Goal: Task Accomplishment & Management: Use online tool/utility

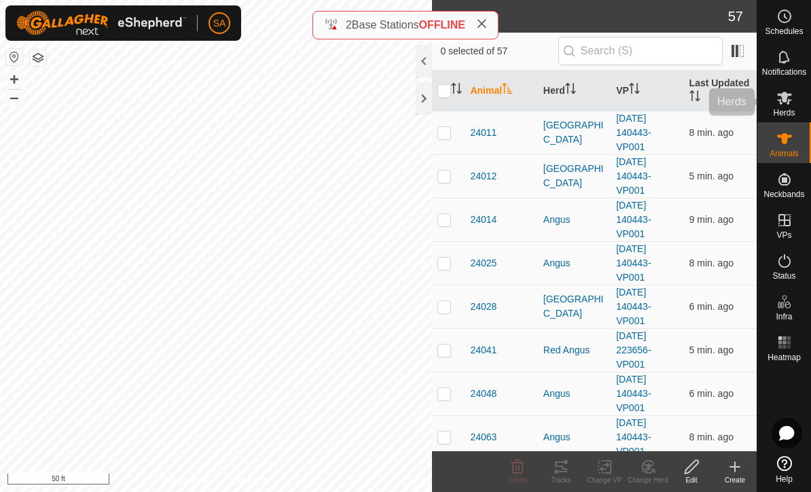
click at [794, 103] on es-mob-svg-icon at bounding box center [784, 98] width 24 height 22
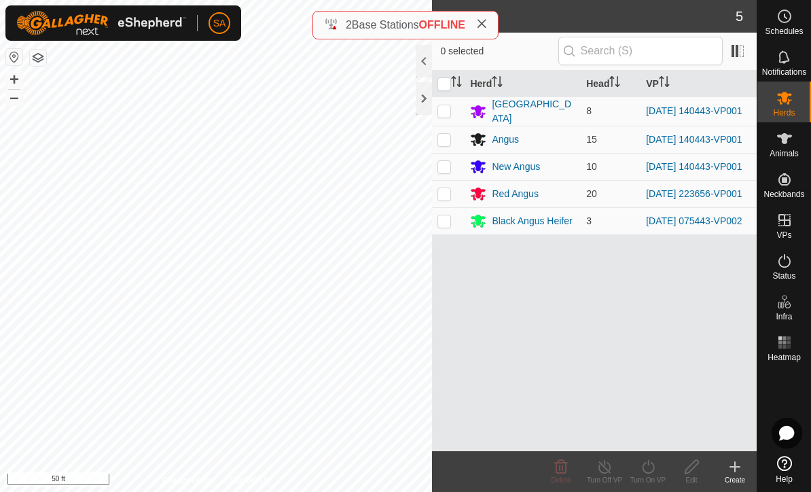
click at [459, 229] on td at bounding box center [448, 220] width 33 height 27
checkbox input "true"
click at [428, 94] on div at bounding box center [424, 98] width 16 height 33
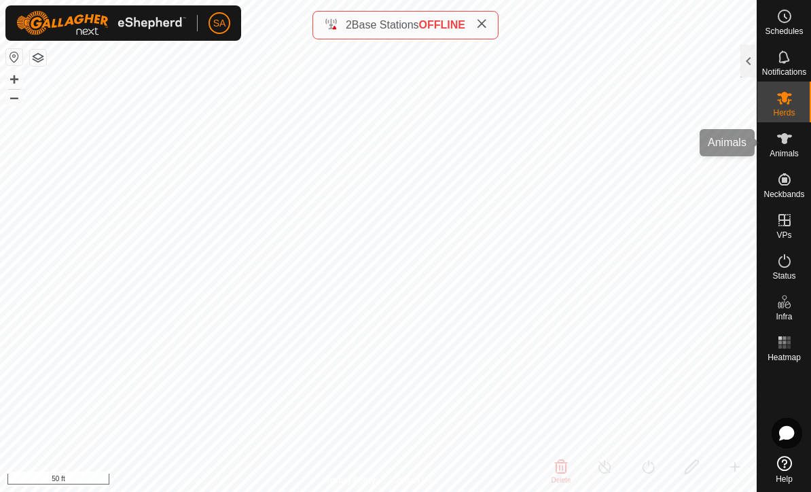
click at [783, 143] on icon at bounding box center [784, 138] width 15 height 11
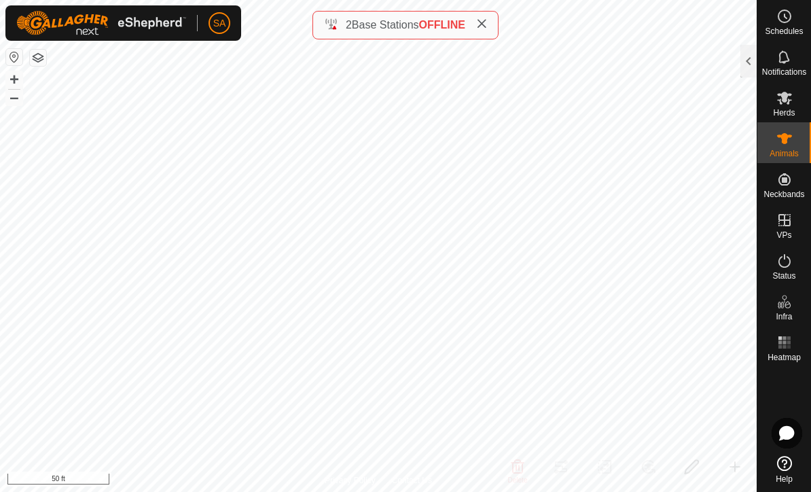
click at [740, 69] on div at bounding box center [748, 61] width 16 height 33
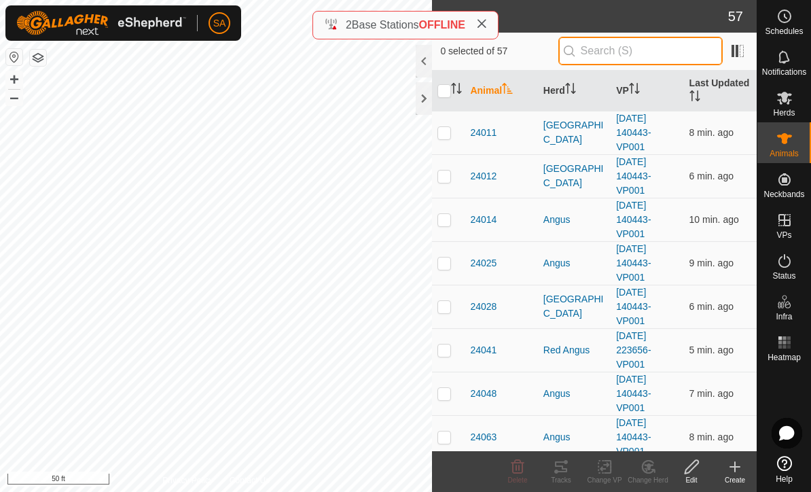
click at [640, 50] on input "text" at bounding box center [640, 51] width 164 height 29
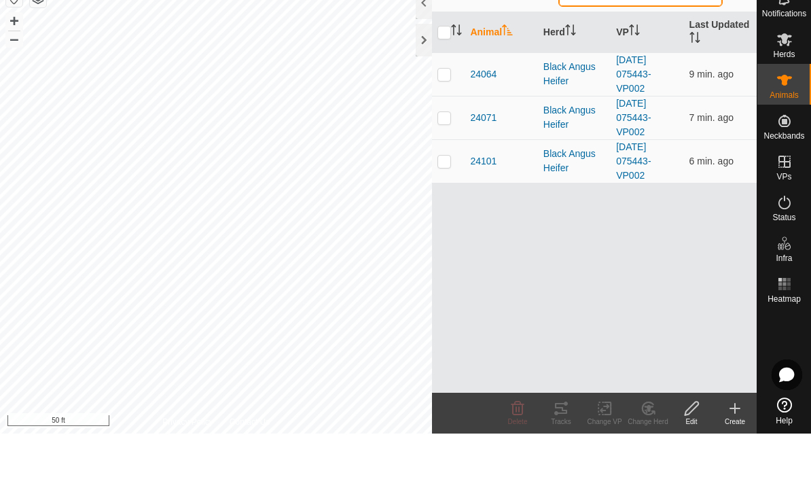
type input "H"
click at [447, 198] on td at bounding box center [448, 219] width 33 height 43
checkbox input "true"
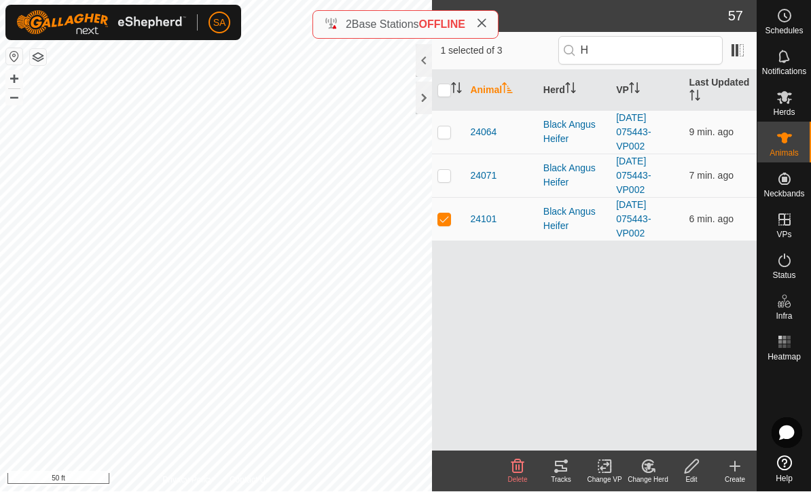
click at [447, 174] on p-checkbox at bounding box center [444, 175] width 14 height 11
checkbox input "true"
click at [448, 127] on p-checkbox at bounding box center [444, 132] width 14 height 11
checkbox input "true"
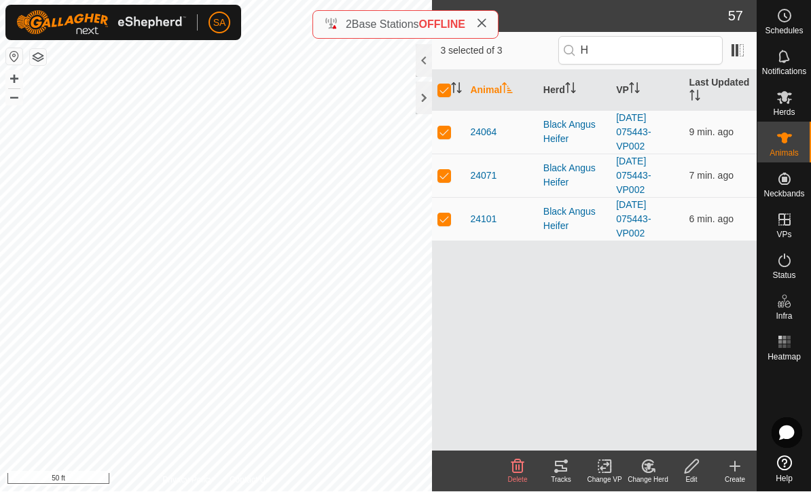
click at [568, 479] on div "Tracks" at bounding box center [560, 480] width 43 height 10
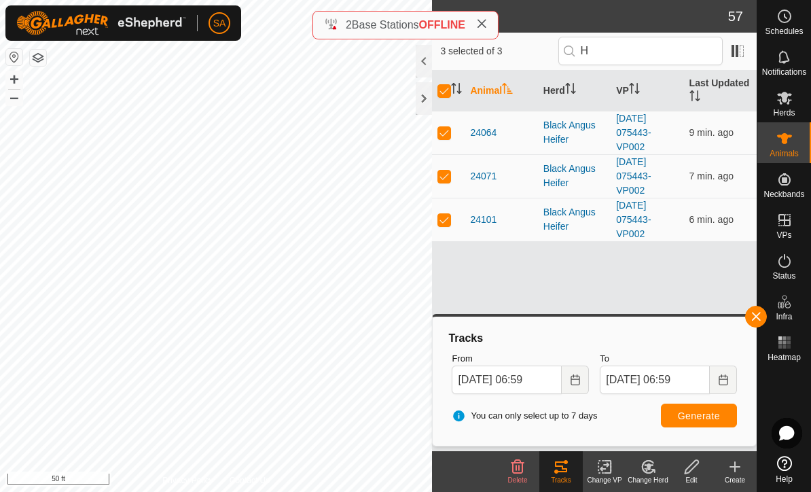
click at [575, 377] on icon "Choose Date" at bounding box center [575, 379] width 11 height 11
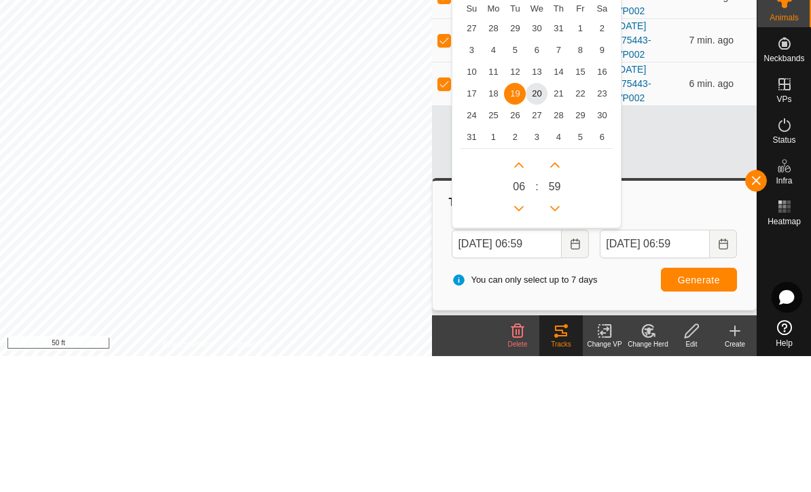
click at [515, 197] on span "12" at bounding box center [515, 208] width 22 height 22
type input "[DATE] 06:59"
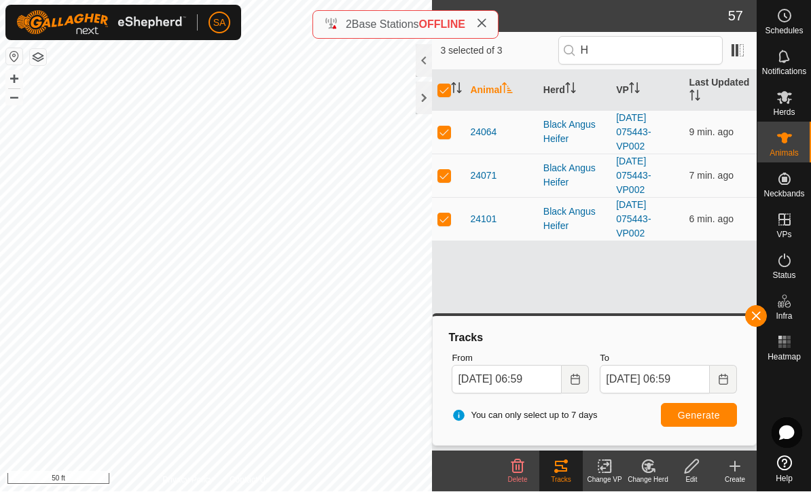
click at [699, 418] on span "Generate" at bounding box center [699, 415] width 42 height 11
click at [489, 378] on input "[DATE] 06:59" at bounding box center [507, 379] width 110 height 29
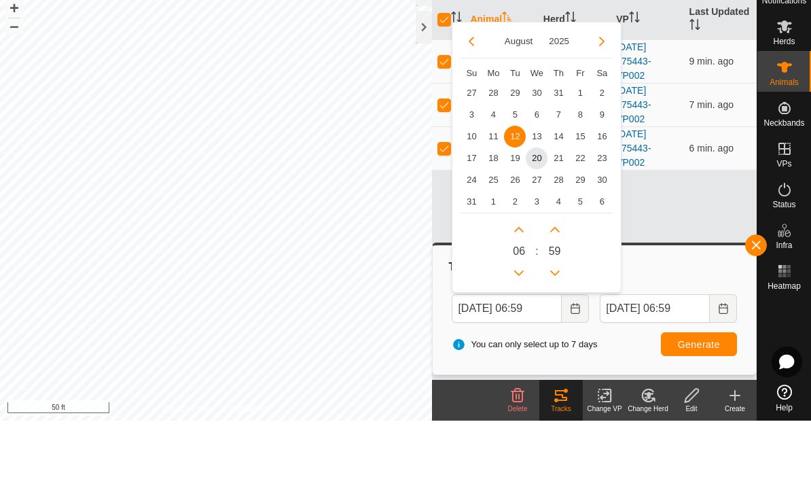
click at [564, 197] on span "14" at bounding box center [558, 208] width 22 height 22
type input "[DATE] 06:59"
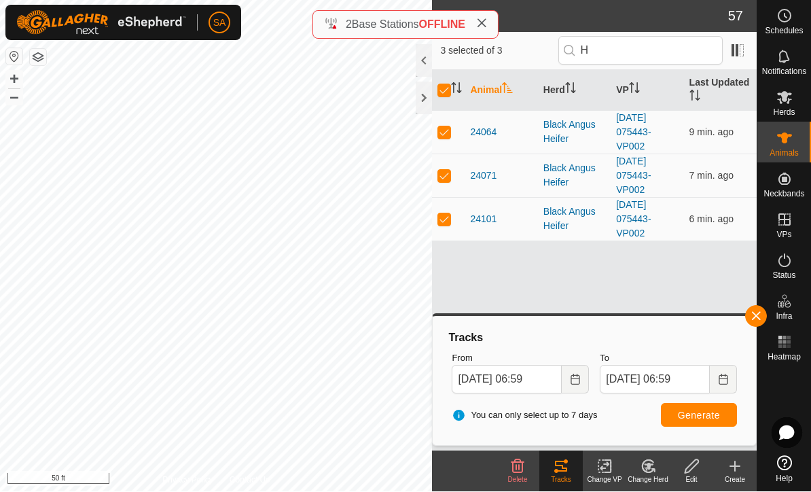
click at [710, 411] on span "Generate" at bounding box center [699, 415] width 42 height 11
click at [680, 376] on input "[DATE] 06:59" at bounding box center [655, 379] width 110 height 29
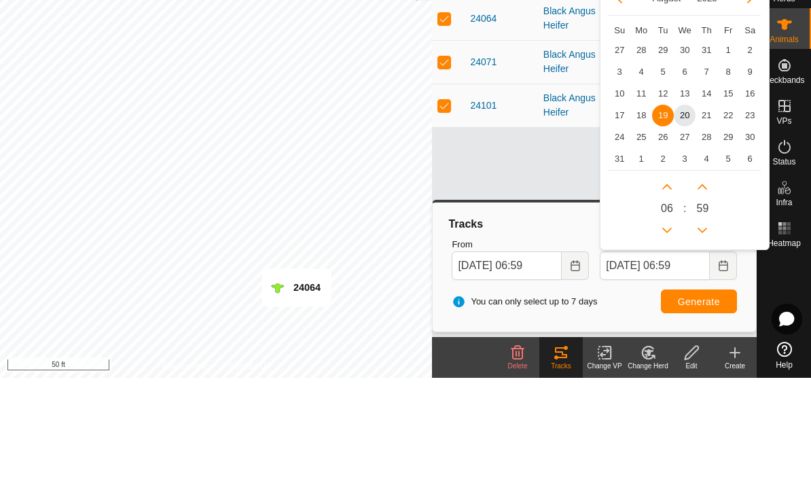
click at [709, 197] on span "14" at bounding box center [706, 208] width 22 height 22
type input "[DATE] 06:59"
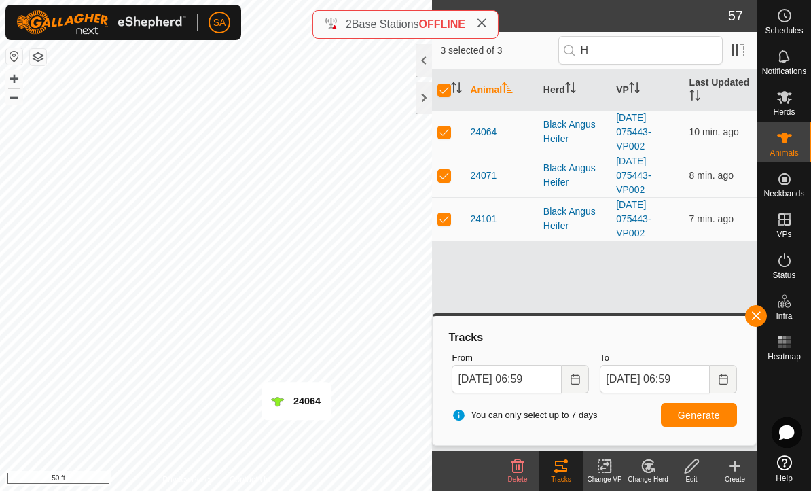
click at [701, 418] on span "Generate" at bounding box center [699, 415] width 42 height 11
click at [554, 384] on input "[DATE] 06:59" at bounding box center [507, 379] width 110 height 29
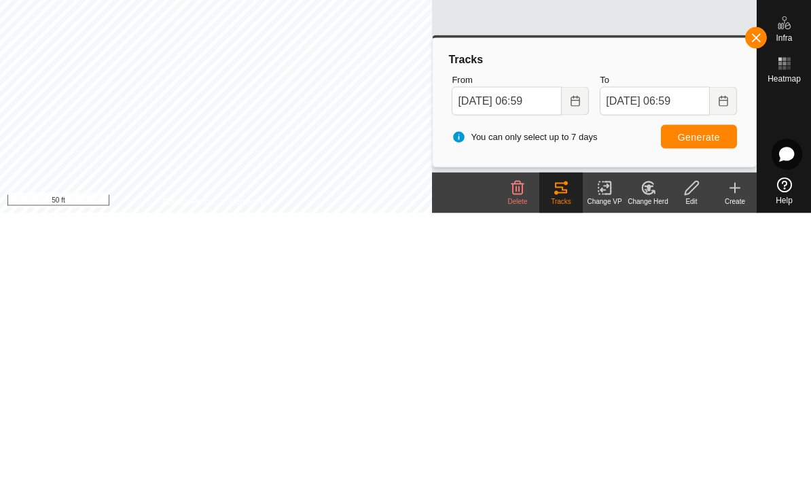
click at [703, 410] on span "Generate" at bounding box center [699, 415] width 42 height 11
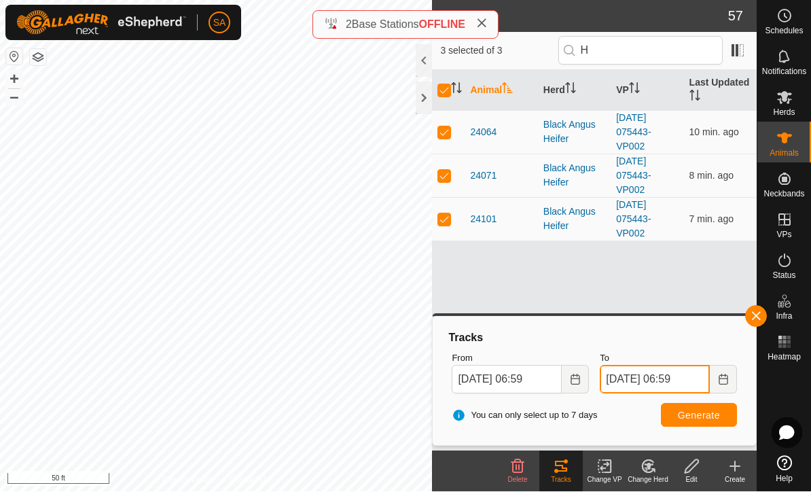
click at [691, 378] on input "[DATE] 06:59" at bounding box center [655, 379] width 110 height 29
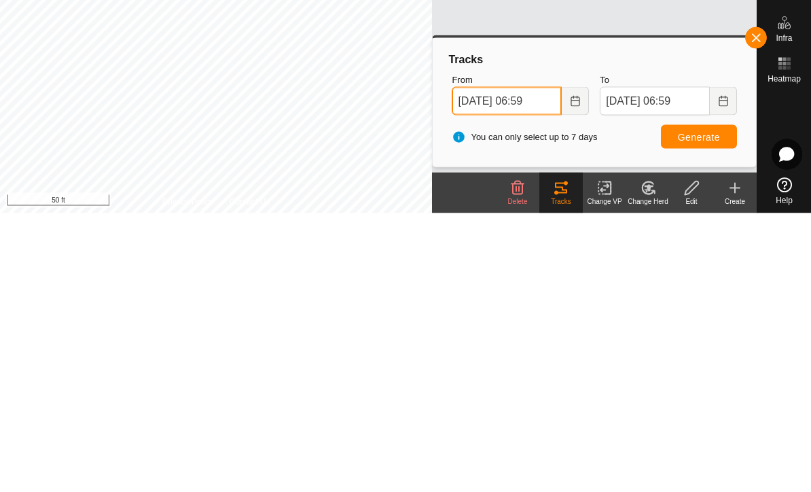
click at [560, 365] on span "[DATE] 06:59" at bounding box center [520, 379] width 137 height 29
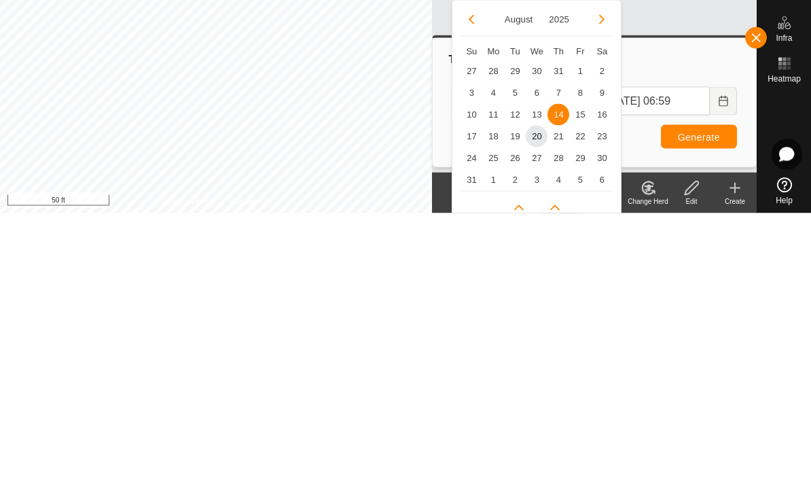
click at [564, 382] on span "14" at bounding box center [558, 393] width 22 height 22
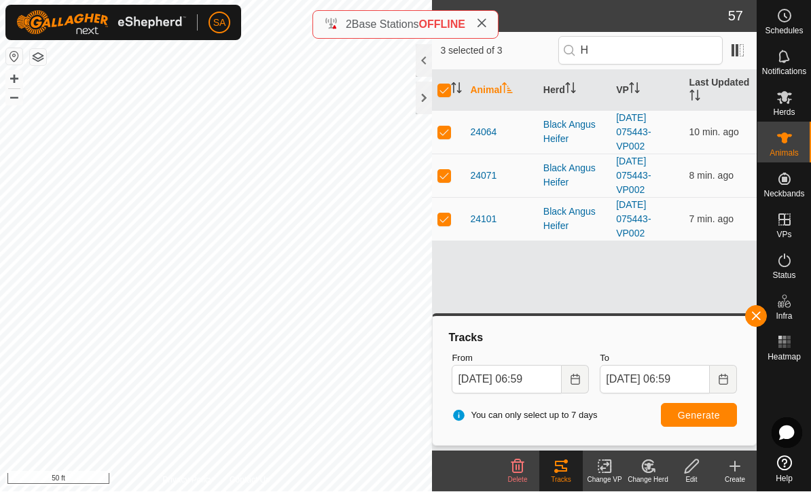
click at [562, 378] on button "Choose Date" at bounding box center [575, 379] width 27 height 29
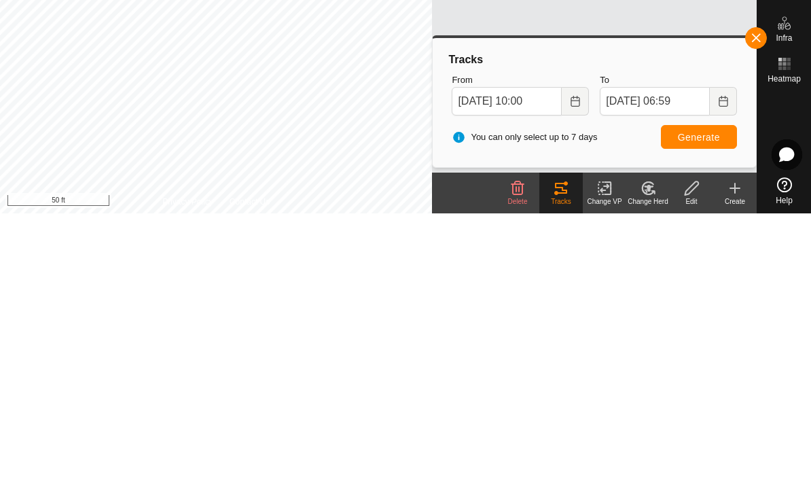
click at [695, 410] on span "Generate" at bounding box center [699, 415] width 42 height 11
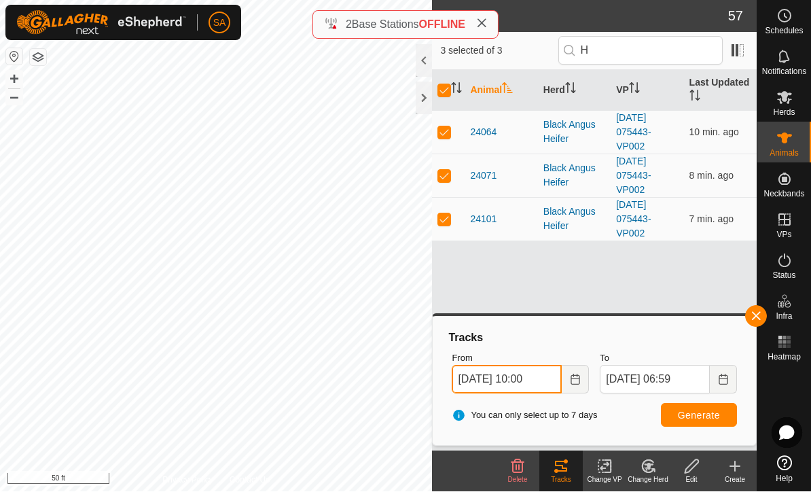
click at [557, 380] on input "[DATE] 10:00" at bounding box center [507, 379] width 110 height 29
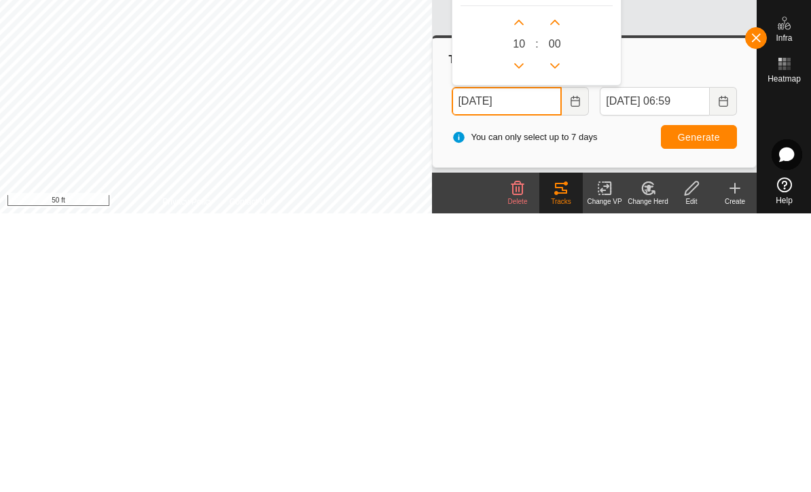
click at [481, 365] on input "[DATE]" at bounding box center [507, 379] width 110 height 29
click at [492, 365] on input "[DATE]" at bounding box center [507, 379] width 110 height 29
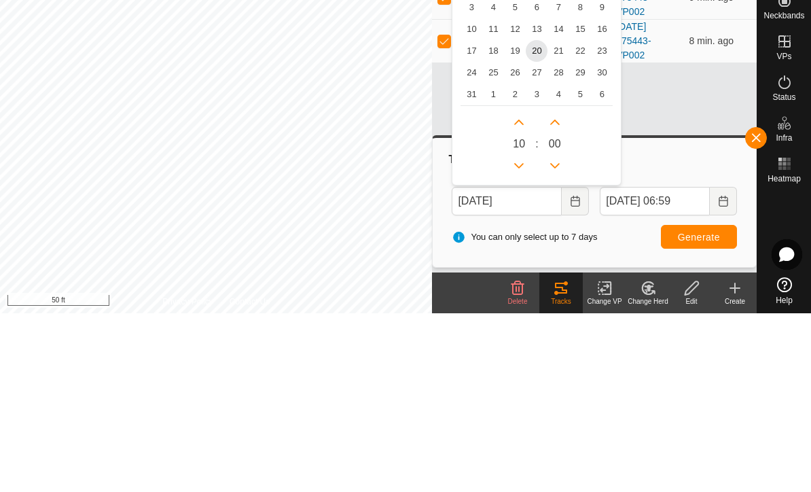
click at [536, 197] on span "13" at bounding box center [537, 208] width 22 height 22
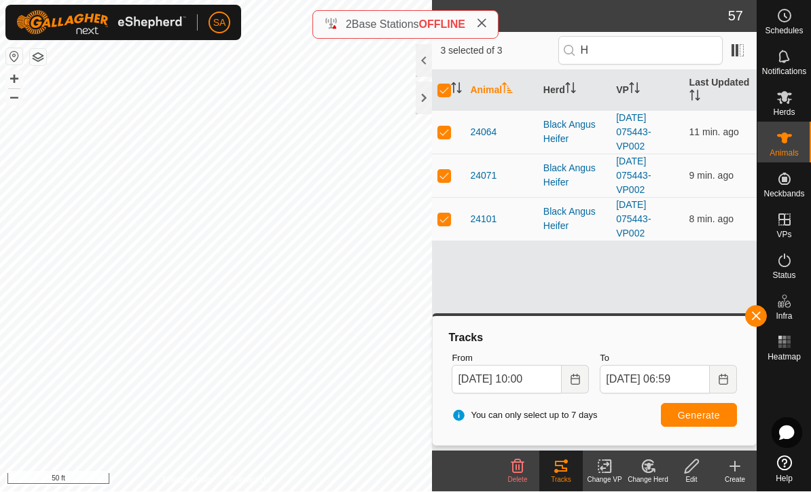
click at [705, 410] on span "Generate" at bounding box center [699, 415] width 42 height 11
click at [565, 471] on icon at bounding box center [561, 466] width 12 height 11
click at [705, 413] on span "Generate" at bounding box center [699, 415] width 42 height 11
click at [492, 375] on input "[DATE] 10:00" at bounding box center [507, 379] width 110 height 29
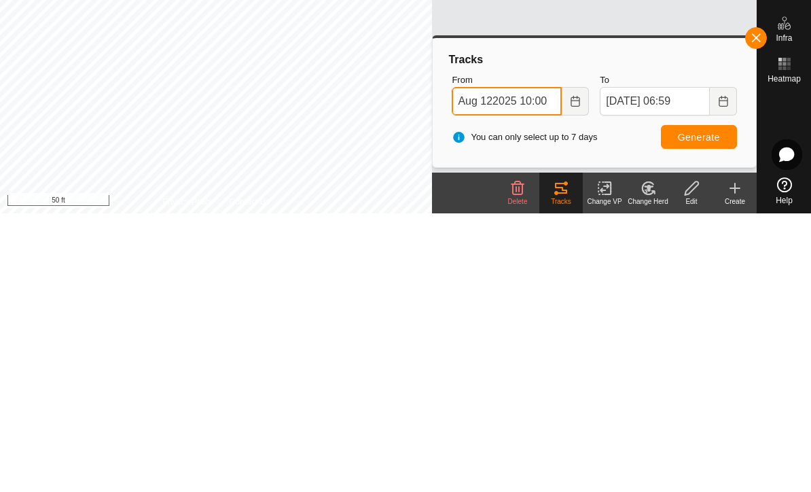
type input "Aug 122025 10:00"
click at [709, 403] on button "Generate" at bounding box center [699, 415] width 76 height 24
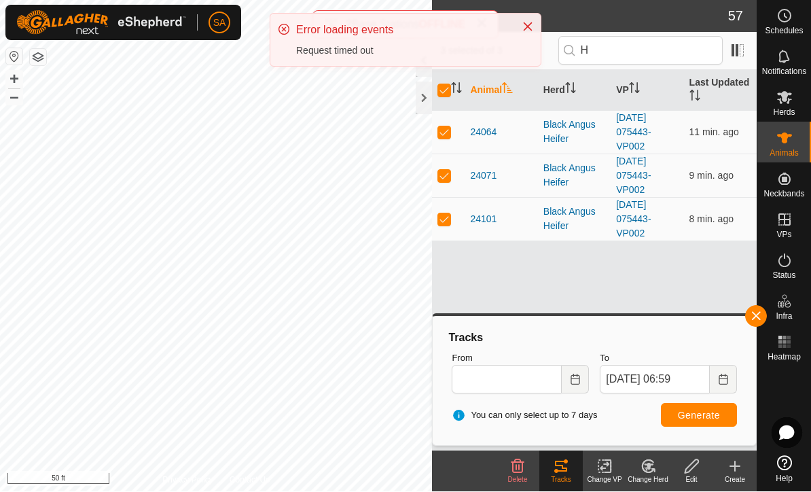
click at [526, 19] on button "Close" at bounding box center [527, 27] width 19 height 19
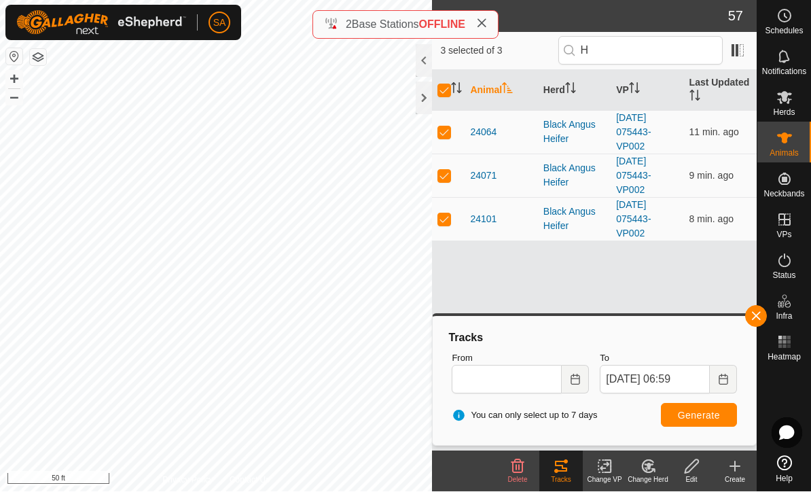
click at [426, 93] on div at bounding box center [424, 98] width 16 height 33
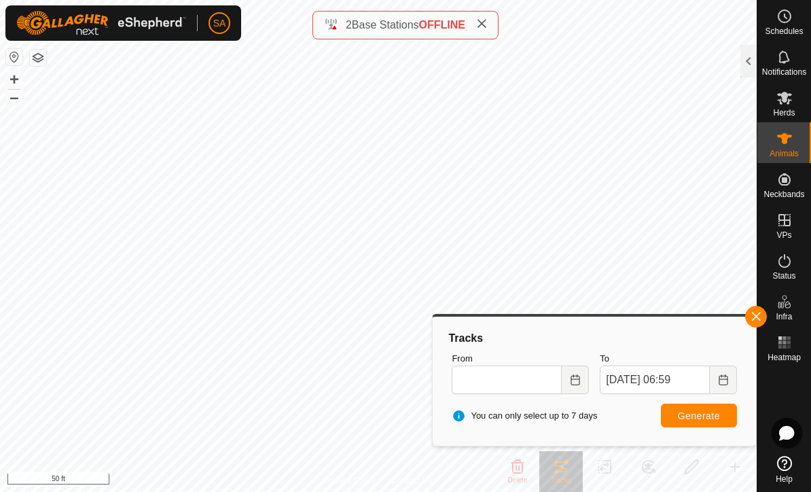
click at [756, 313] on span "button" at bounding box center [755, 316] width 11 height 11
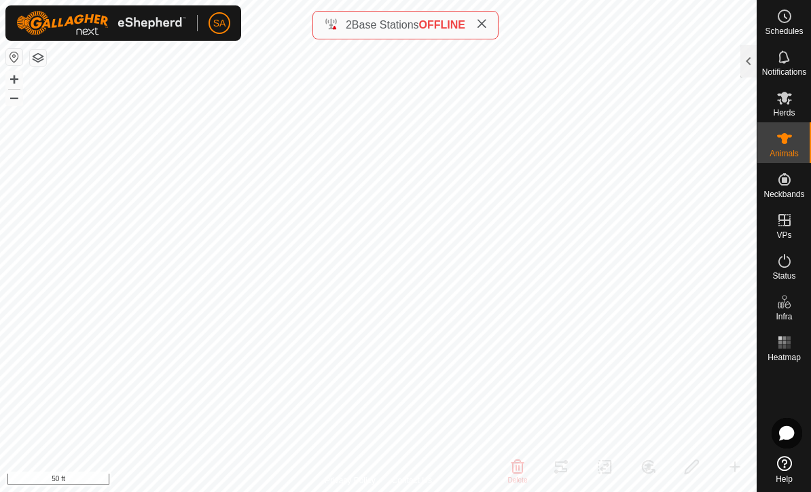
click at [743, 59] on div at bounding box center [748, 61] width 16 height 33
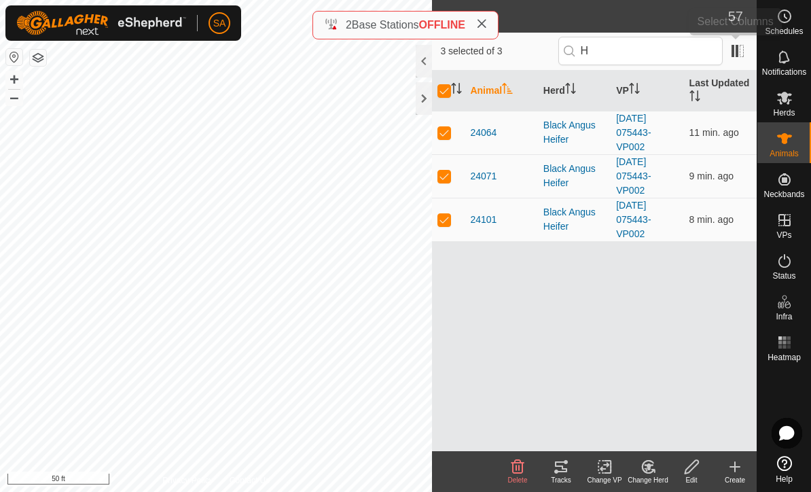
click at [746, 50] on span at bounding box center [738, 51] width 22 height 22
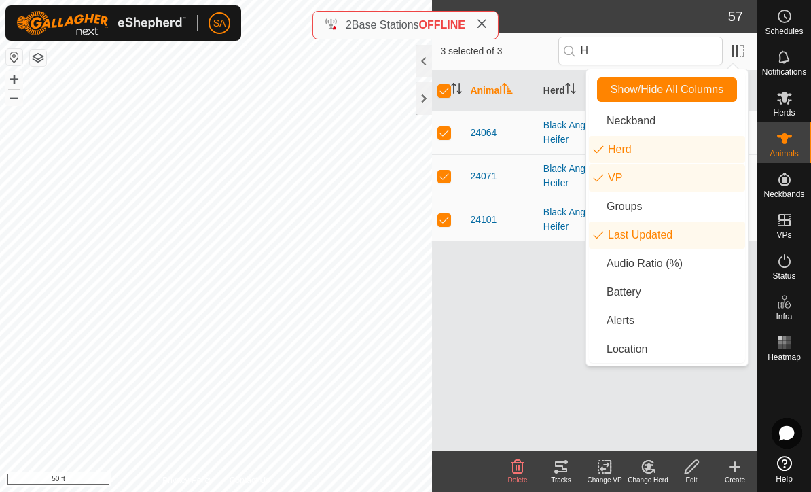
click at [560, 363] on div "Animal Herd VP Last Updated 24064 Black Angus Heifer [DATE] 075443-VP002 11 min…" at bounding box center [594, 261] width 325 height 380
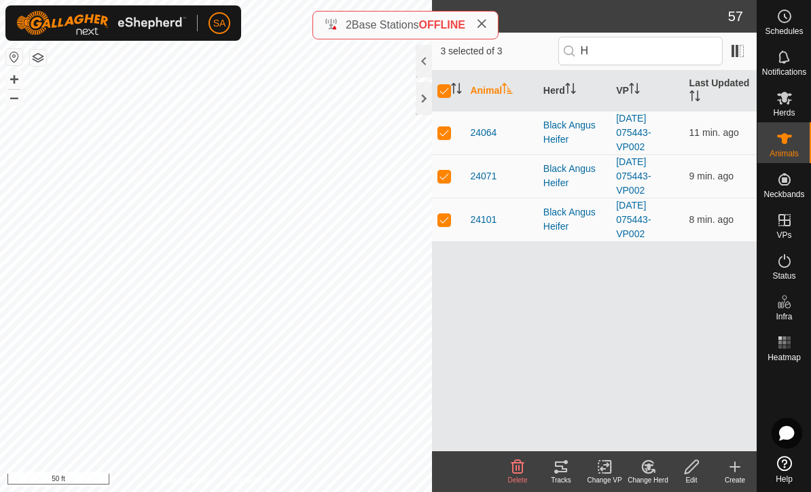
click at [559, 472] on icon at bounding box center [561, 466] width 16 height 16
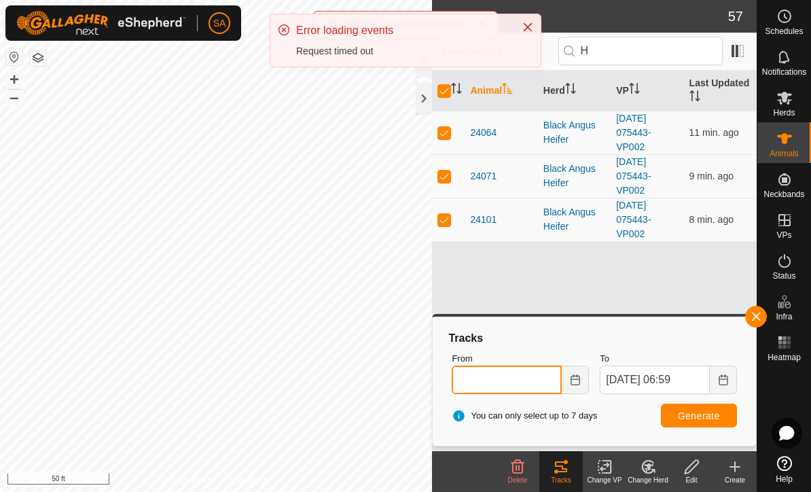
click at [523, 369] on input "From" at bounding box center [507, 379] width 110 height 29
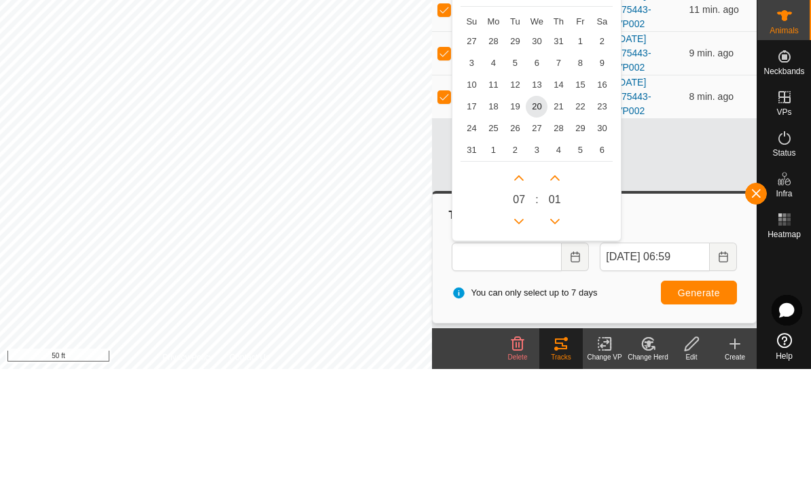
click at [518, 197] on span "12" at bounding box center [515, 208] width 22 height 22
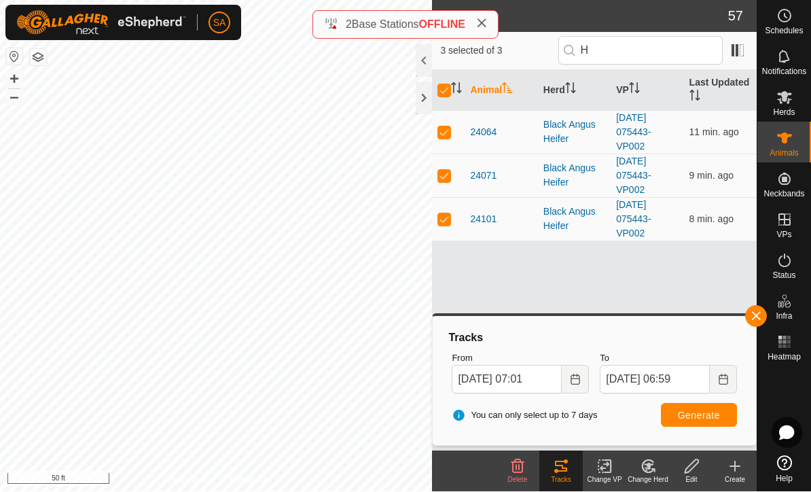
click at [702, 412] on span "Generate" at bounding box center [699, 415] width 42 height 11
click at [486, 28] on icon at bounding box center [481, 23] width 11 height 11
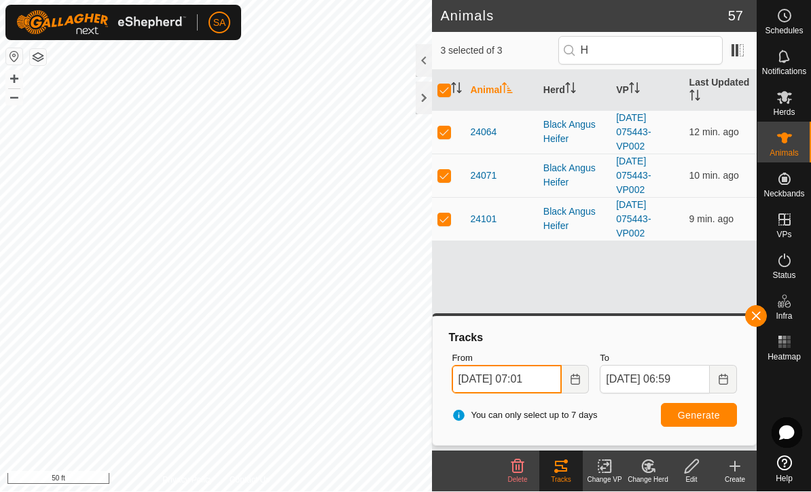
click at [497, 378] on input "[DATE] 07:01" at bounding box center [507, 379] width 110 height 29
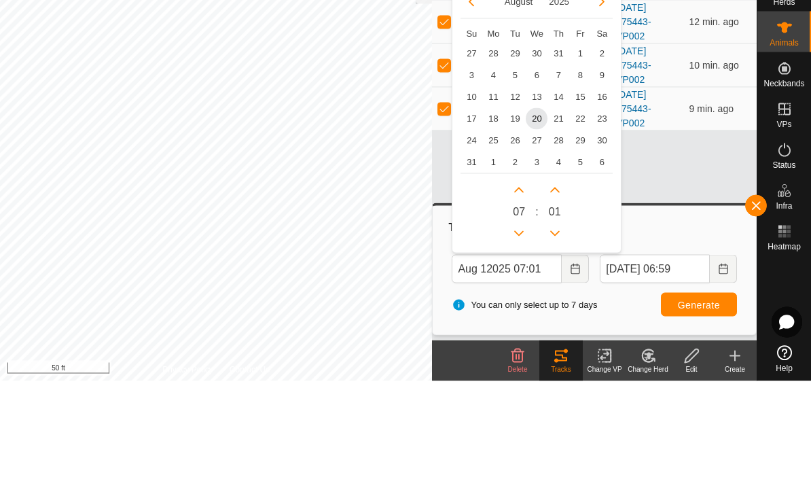
click at [516, 197] on span "12" at bounding box center [515, 208] width 22 height 22
type input "[DATE] 07:01"
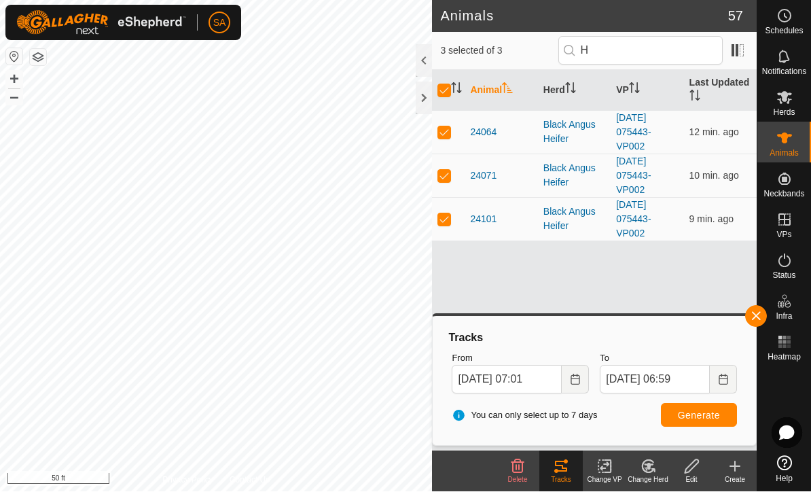
click at [723, 375] on icon "Choose Date" at bounding box center [722, 379] width 9 height 11
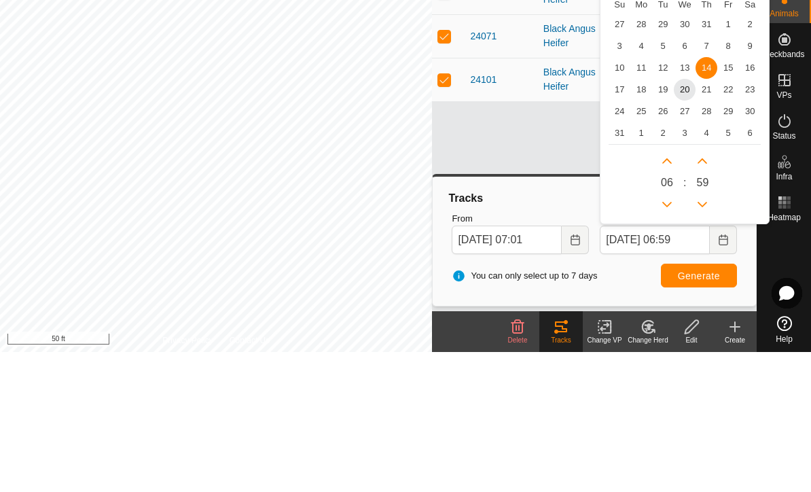
click at [756, 197] on span "16" at bounding box center [750, 208] width 22 height 22
type input "[DATE] 06:59"
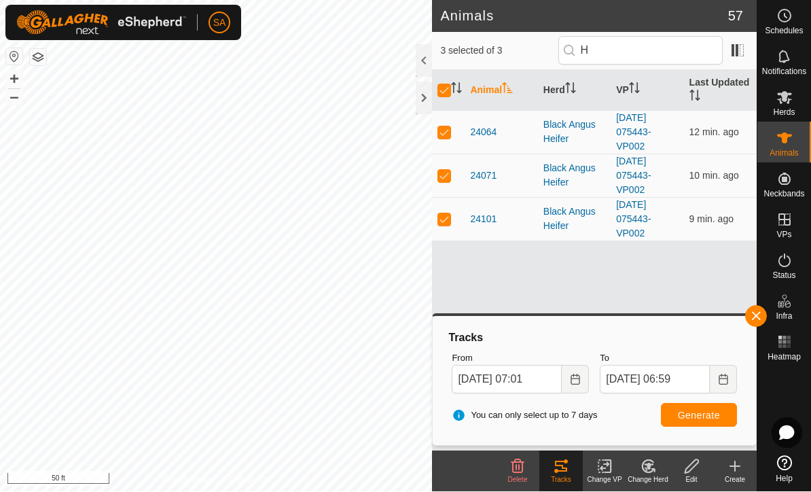
click at [710, 416] on span "Generate" at bounding box center [699, 415] width 42 height 11
click at [500, 375] on input "[DATE] 07:01" at bounding box center [507, 379] width 110 height 29
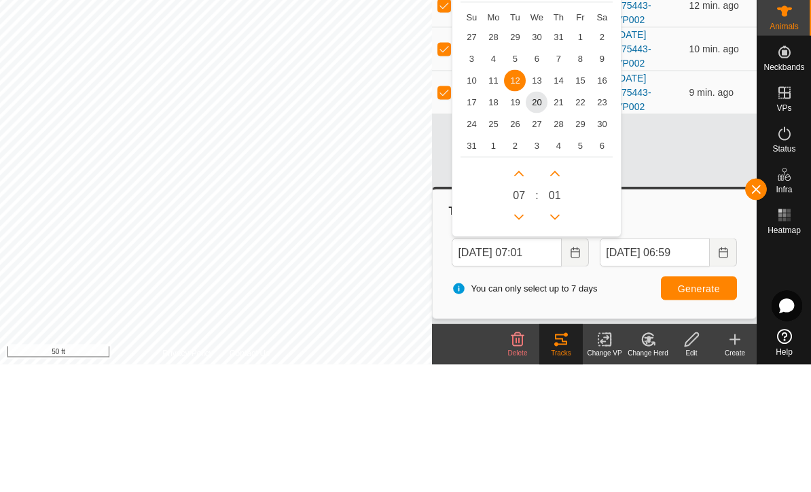
click at [535, 197] on span "13" at bounding box center [537, 208] width 22 height 22
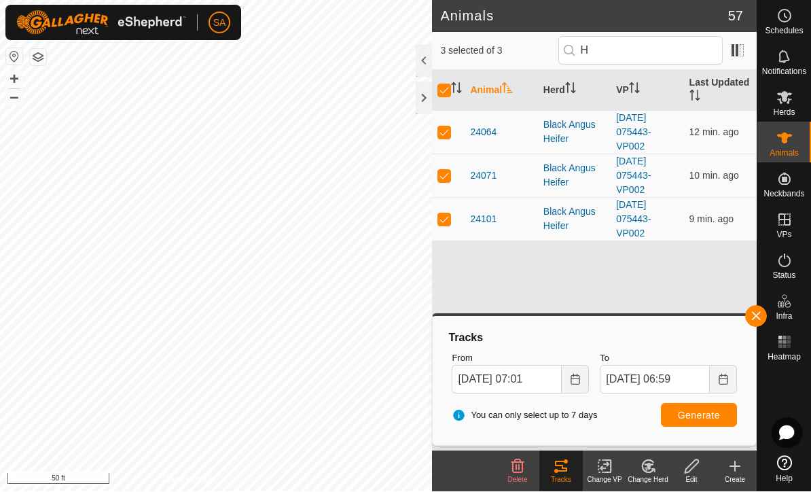
click at [709, 414] on span "Generate" at bounding box center [699, 415] width 42 height 11
click at [499, 375] on input "[DATE] 07:01" at bounding box center [507, 379] width 110 height 29
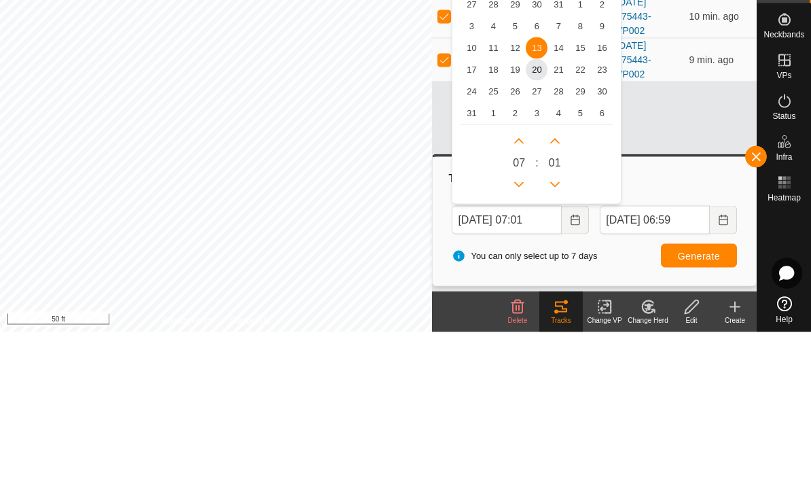
click at [561, 197] on span "14" at bounding box center [558, 208] width 22 height 22
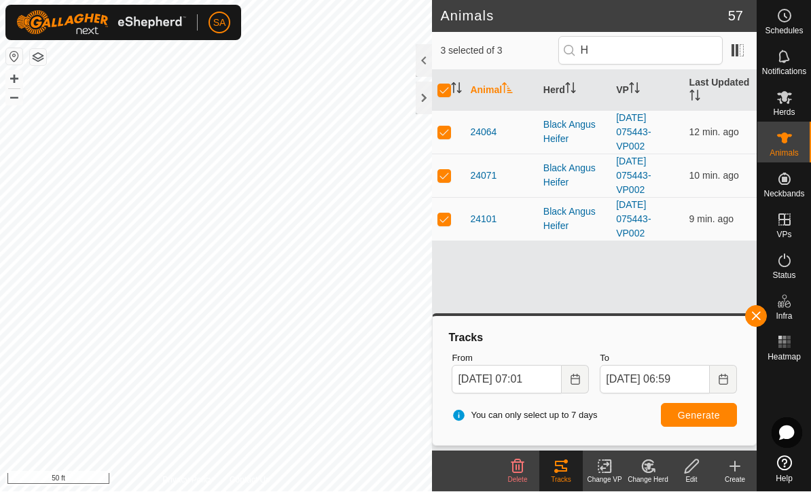
click at [695, 416] on span "Generate" at bounding box center [699, 415] width 42 height 11
click at [694, 376] on input "[DATE] 06:59" at bounding box center [655, 379] width 110 height 29
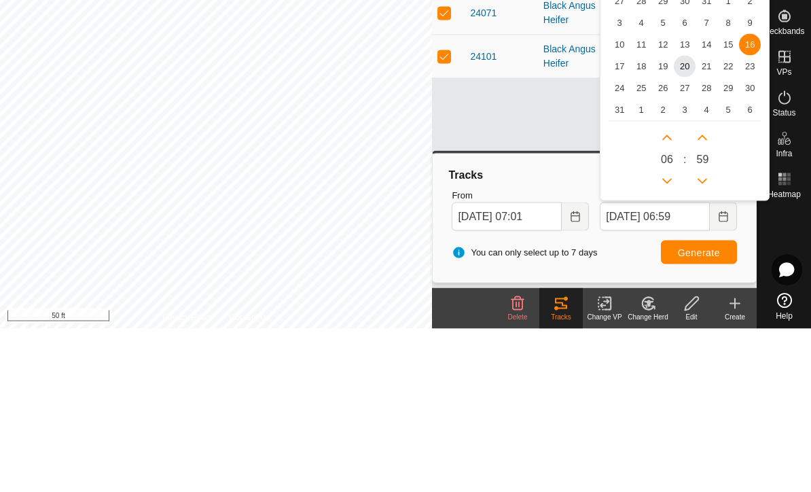
click at [709, 197] on span "14" at bounding box center [706, 208] width 22 height 22
type input "[DATE] 06:59"
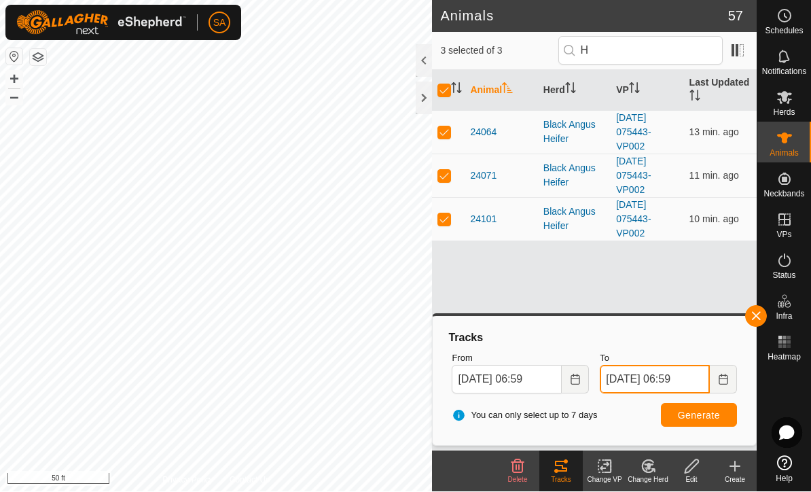
click at [694, 378] on input "[DATE] 06:59" at bounding box center [655, 379] width 110 height 29
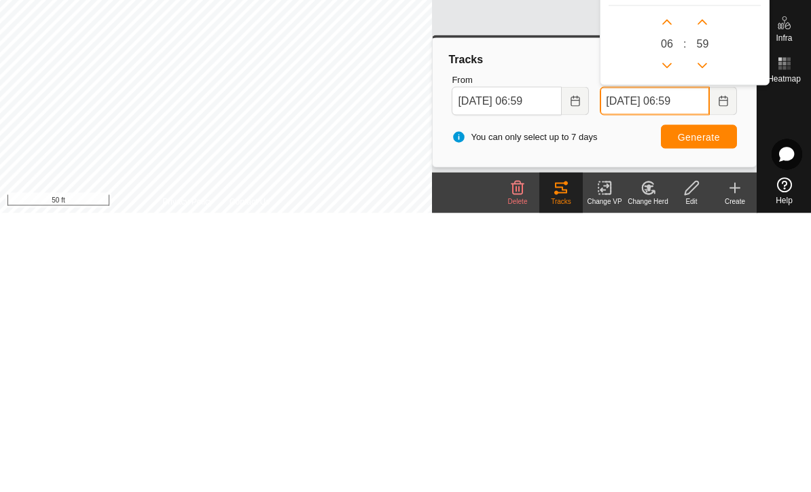
click at [665, 295] on icon "Next Hour" at bounding box center [666, 300] width 11 height 11
click at [666, 298] on icon "Next Hour" at bounding box center [667, 300] width 10 height 5
type input "[DATE] 09:59"
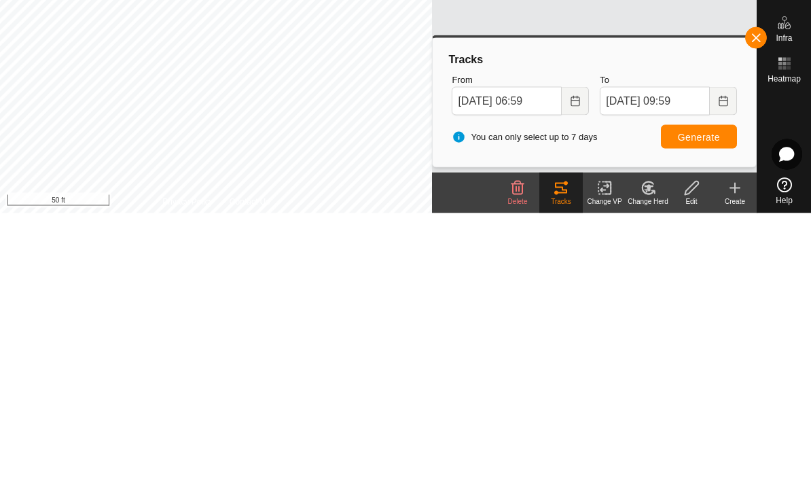
click at [710, 410] on span "Generate" at bounding box center [699, 415] width 42 height 11
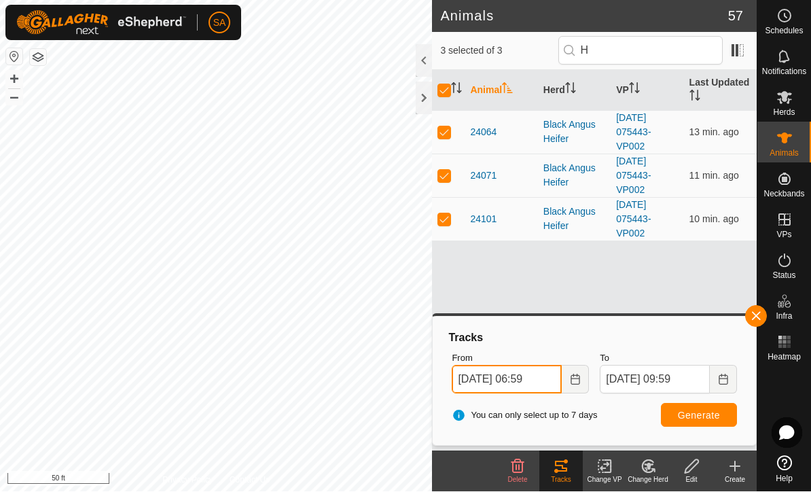
click at [546, 380] on input "[DATE] 06:59" at bounding box center [507, 379] width 110 height 29
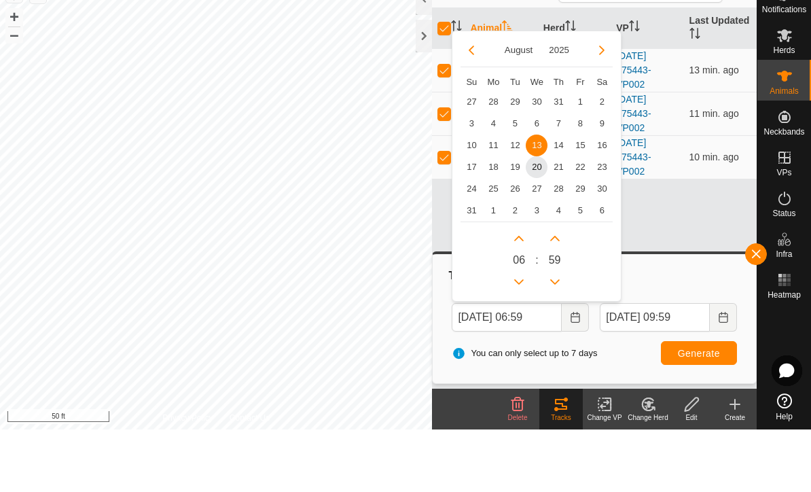
click at [516, 197] on span "12" at bounding box center [515, 208] width 22 height 22
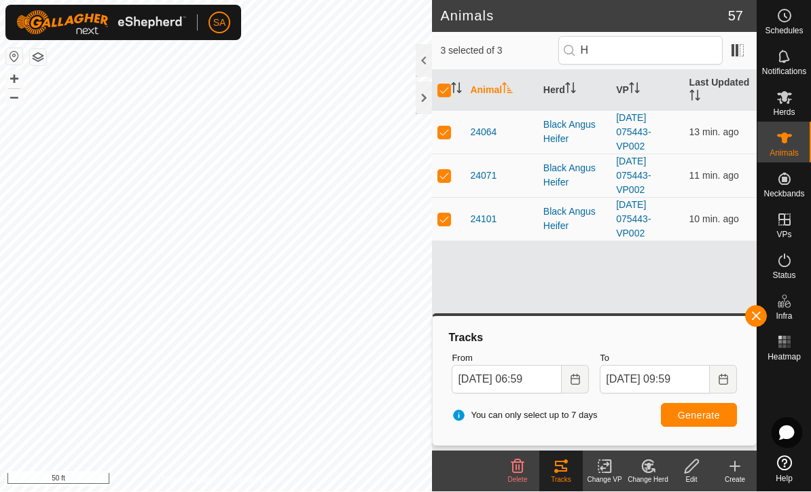
click at [701, 413] on span "Generate" at bounding box center [699, 415] width 42 height 11
click at [498, 380] on input "[DATE] 06:59" at bounding box center [507, 379] width 110 height 29
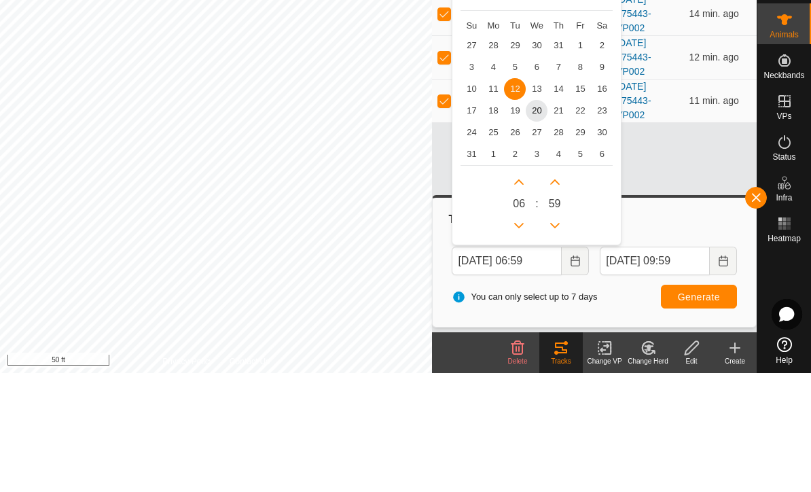
click at [562, 197] on span "14" at bounding box center [558, 208] width 22 height 22
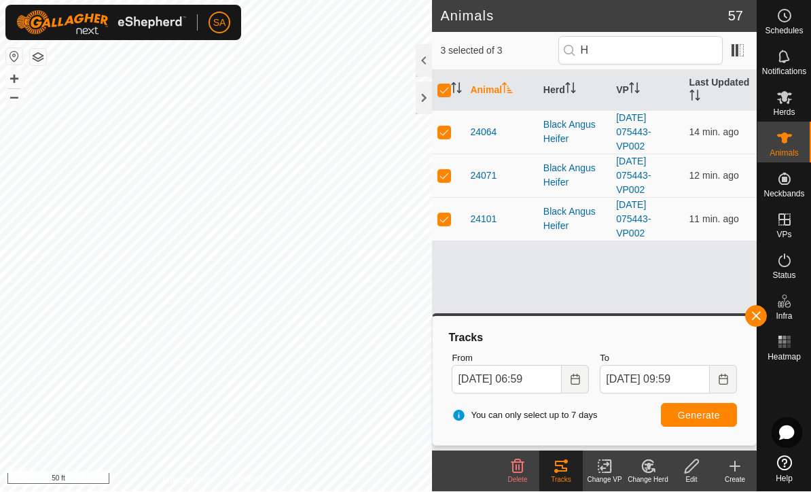
click at [704, 418] on span "Generate" at bounding box center [699, 415] width 42 height 11
click at [553, 376] on input "[DATE] 06:59" at bounding box center [507, 379] width 110 height 29
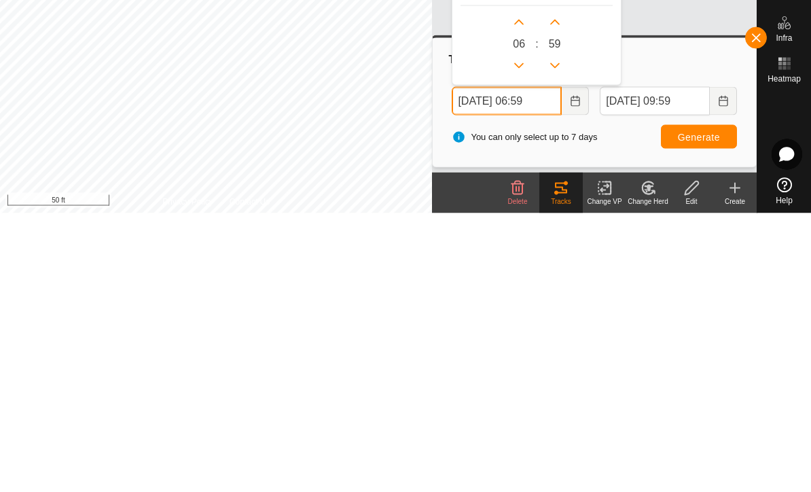
click at [519, 298] on icon "Next Hour" at bounding box center [519, 300] width 10 height 5
click at [561, 290] on button "Next Minute" at bounding box center [555, 301] width 22 height 22
click at [519, 295] on icon "Next Hour" at bounding box center [518, 300] width 11 height 11
type input "[DATE] 08:00"
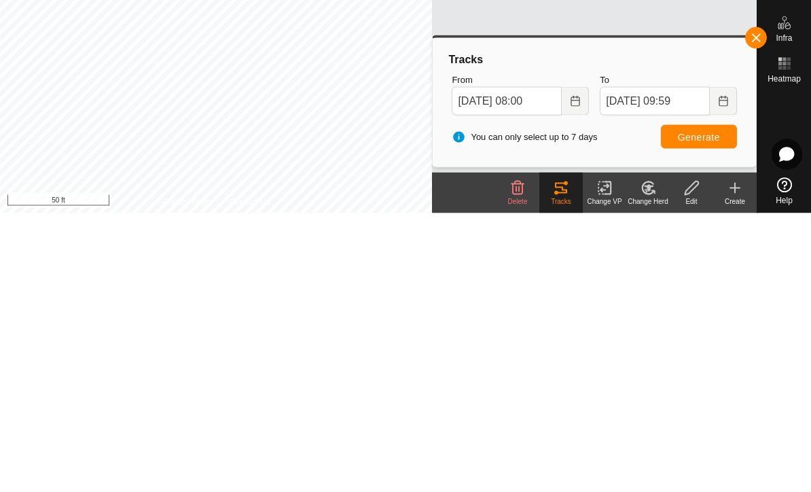
click at [699, 410] on span "Generate" at bounding box center [699, 415] width 42 height 11
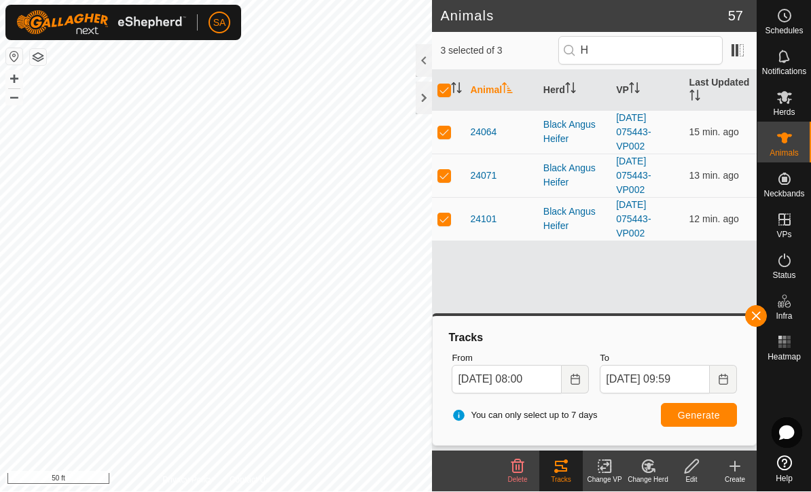
click at [420, 99] on div at bounding box center [424, 98] width 16 height 33
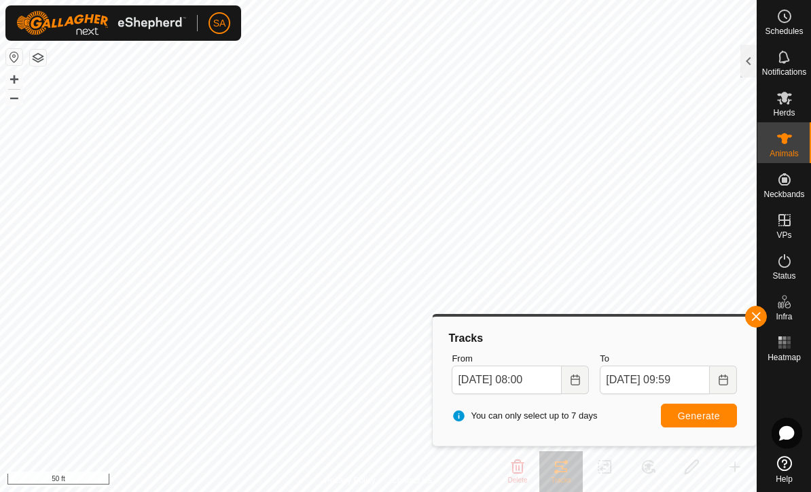
click at [763, 316] on button "button" at bounding box center [756, 317] width 22 height 22
